Goal: Information Seeking & Learning: Learn about a topic

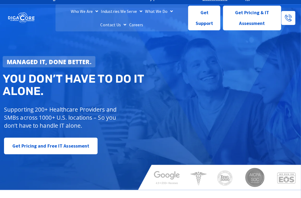
scroll to position [6, 0]
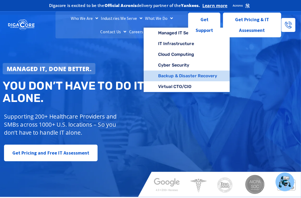
click at [146, 80] on link "Backup & Disaster Recovery" at bounding box center [187, 75] width 86 height 11
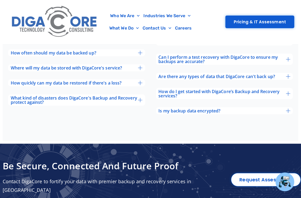
scroll to position [1769, 0]
